Goal: Navigation & Orientation: Find specific page/section

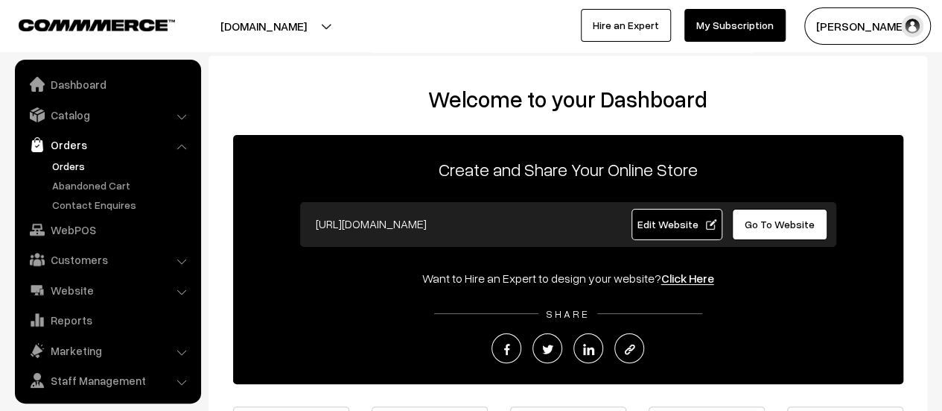
click at [72, 166] on link "Orders" at bounding box center [122, 166] width 148 height 16
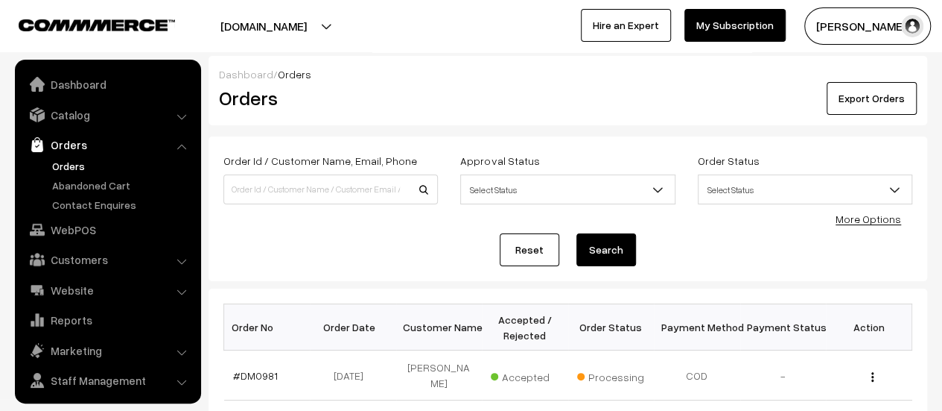
scroll to position [34, 0]
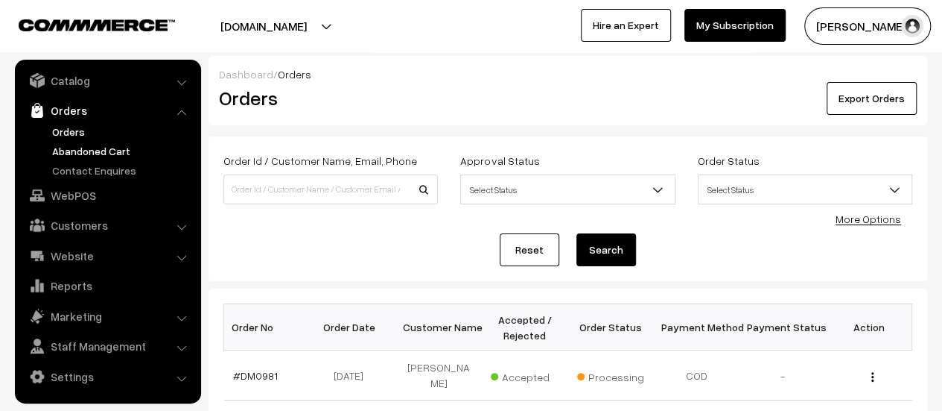
click at [91, 145] on link "Abandoned Cart" at bounding box center [122, 151] width 148 height 16
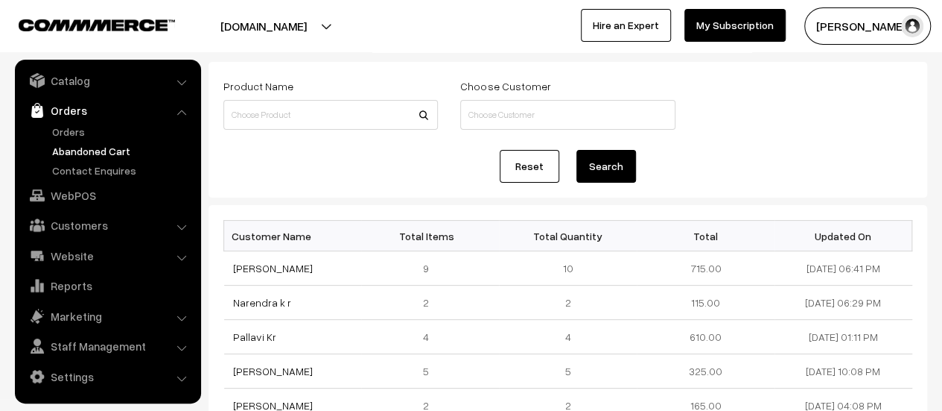
scroll to position [72, 0]
click at [84, 171] on link "Contact Enquires" at bounding box center [122, 170] width 148 height 16
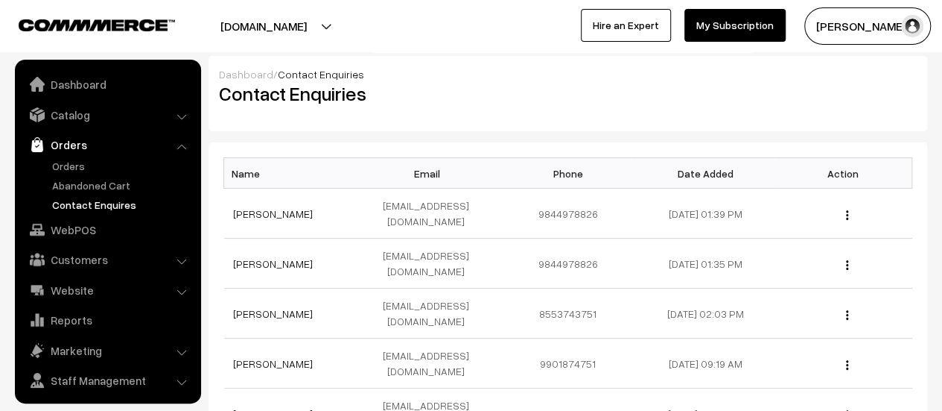
scroll to position [34, 0]
